Goal: Browse casually

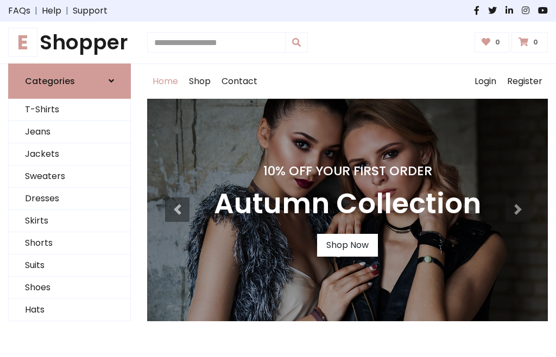
click at [278, 179] on h4 "10% Off Your First Order" at bounding box center [347, 170] width 267 height 15
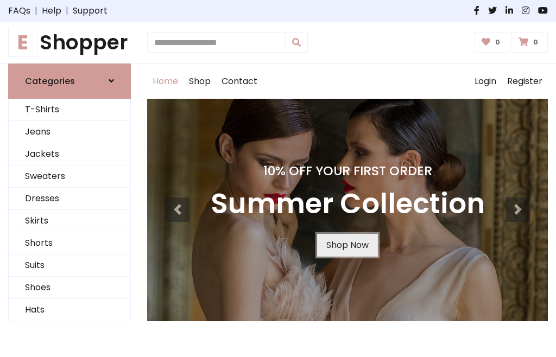
click at [347, 245] on link "Shop Now" at bounding box center [347, 245] width 61 height 23
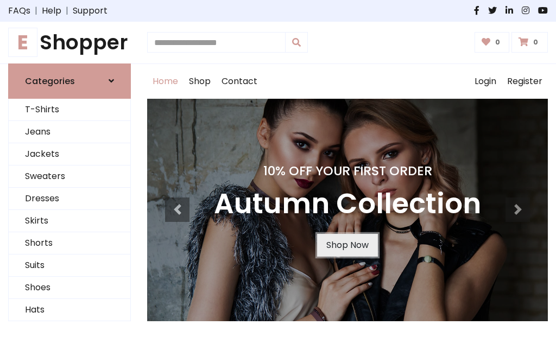
click at [347, 245] on link "Shop Now" at bounding box center [347, 245] width 61 height 23
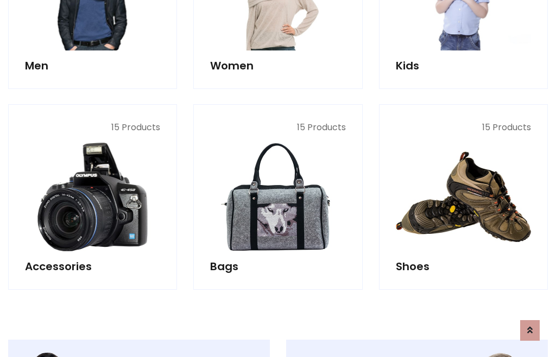
scroll to position [1082, 0]
